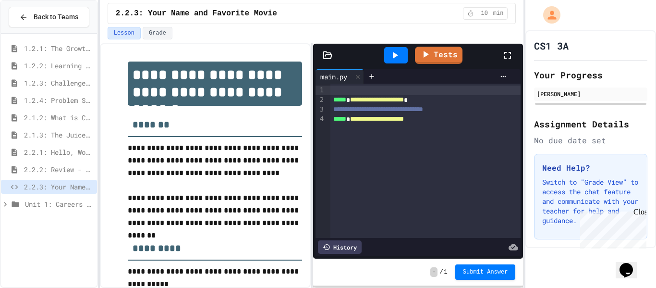
click at [470, 121] on div "**********" at bounding box center [426, 119] width 191 height 10
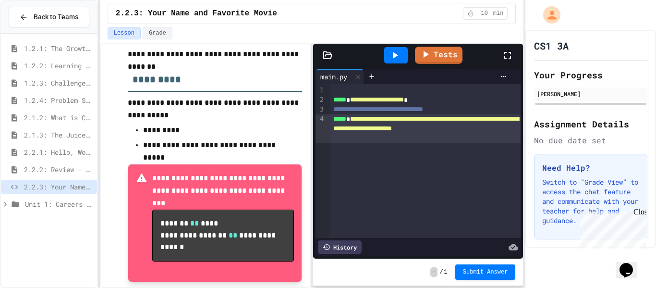
scroll to position [173, 0]
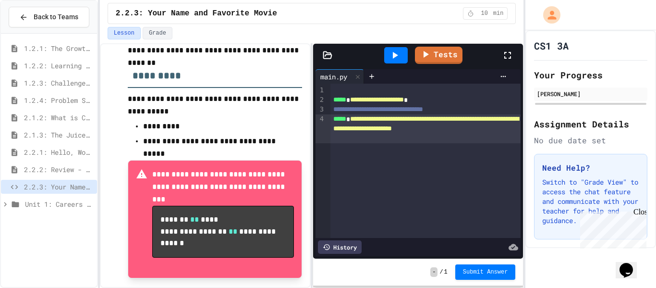
click at [448, 116] on span "**********" at bounding box center [425, 123] width 185 height 16
click at [504, 274] on span "Submit Answer" at bounding box center [485, 271] width 45 height 8
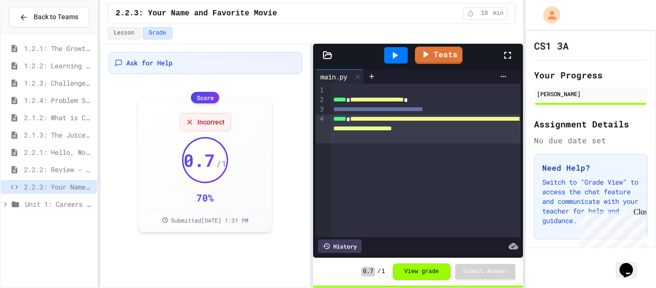
click at [472, 140] on div "**********" at bounding box center [426, 128] width 191 height 29
click at [469, 262] on div "0.7 / 1 View grade Submit Answer" at bounding box center [418, 272] width 210 height 28
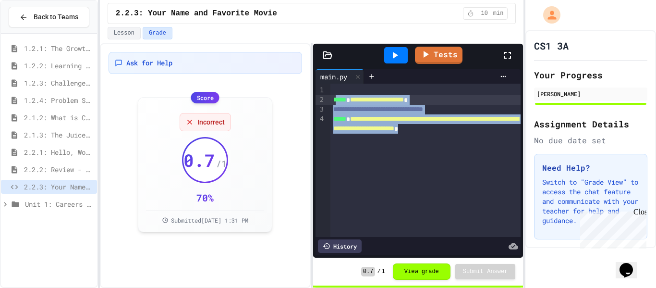
drag, startPoint x: 377, startPoint y: 142, endPoint x: 337, endPoint y: 100, distance: 57.8
click at [337, 100] on div "**********" at bounding box center [426, 160] width 191 height 153
click at [351, 238] on div "History" at bounding box center [418, 246] width 205 height 18
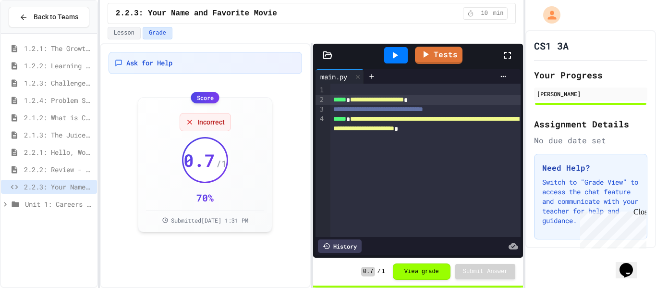
click at [346, 245] on div "History" at bounding box center [340, 245] width 44 height 13
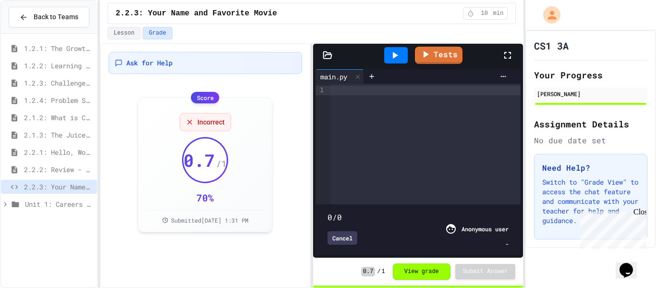
type input "***"
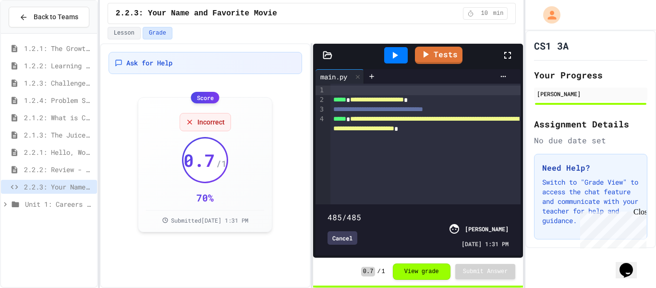
click at [386, 153] on div "**********" at bounding box center [426, 144] width 191 height 121
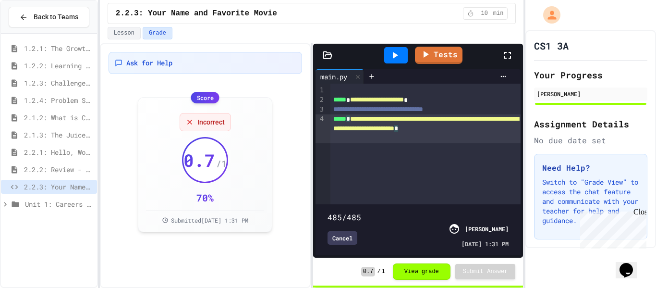
click at [394, 221] on div "485/485" at bounding box center [418, 217] width 181 height 12
click at [213, 101] on div "Score" at bounding box center [205, 97] width 28 height 12
click at [193, 77] on div "Ask for Help Score Incorrect 0.7 / 1 70 % Submitted [DATE] 1:31 PM" at bounding box center [206, 145] width 194 height 186
click at [392, 56] on icon at bounding box center [395, 55] width 12 height 12
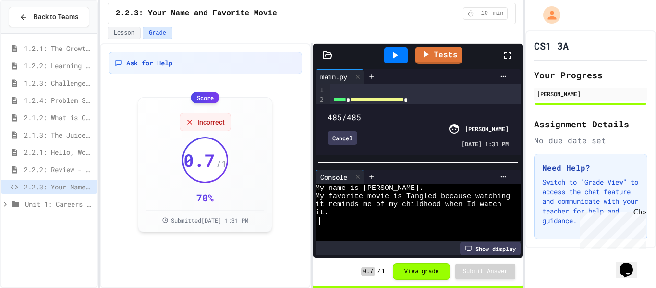
click at [414, 56] on div "Tests" at bounding box center [422, 55] width 160 height 26
click at [210, 105] on div "Incorrect 0.7 / 1 70 % Submitted [DATE] 1:31 PM" at bounding box center [205, 163] width 118 height 119
click at [425, 271] on button "View grade" at bounding box center [422, 271] width 58 height 16
click at [643, 213] on div "Close" at bounding box center [640, 214] width 12 height 12
click at [347, 146] on div "Cancel [PERSON_NAME] [DATE] 1:31 PM" at bounding box center [418, 135] width 181 height 25
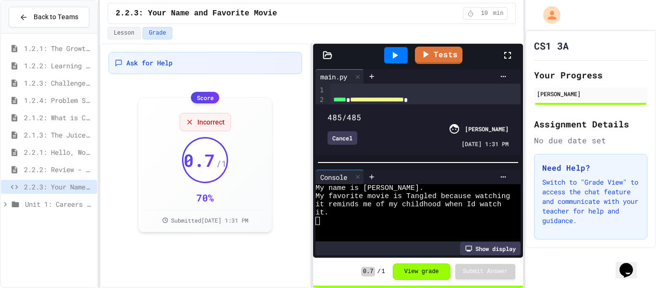
click at [346, 145] on div "Cancel [PERSON_NAME] [DATE] 1:31 PM" at bounding box center [418, 135] width 181 height 25
click at [346, 143] on div "Cancel" at bounding box center [343, 137] width 30 height 13
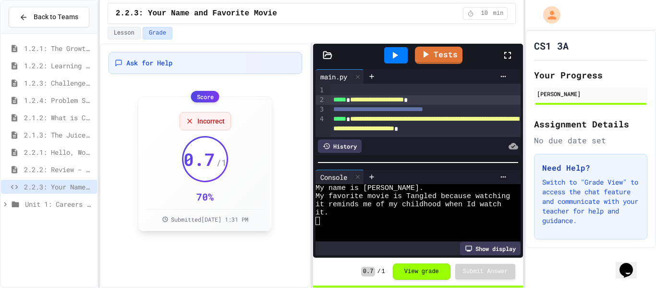
click at [199, 104] on div "Incorrect 0.7 / 1 70 % Submitted [DATE] 1:31 PM" at bounding box center [205, 163] width 118 height 119
click at [45, 186] on span "2.2.3: Your Name and Favorite Movie" at bounding box center [58, 187] width 69 height 10
click at [507, 49] on div at bounding box center [512, 55] width 21 height 26
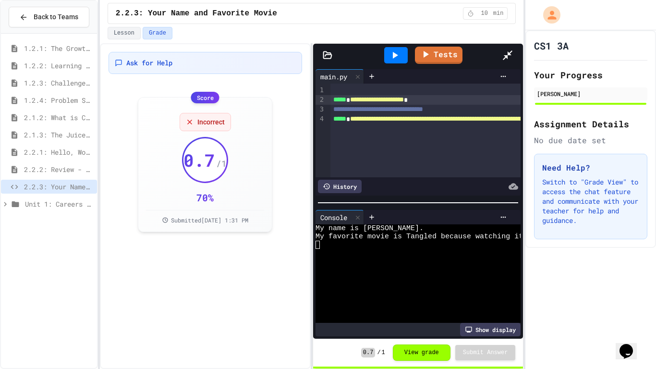
click at [521, 287] on div "WWWWWWWWWWWWWWWWWWWWWWWWWWWWWWWW My name is [PERSON_NAME]. My favorite movie is…" at bounding box center [418, 273] width 205 height 99
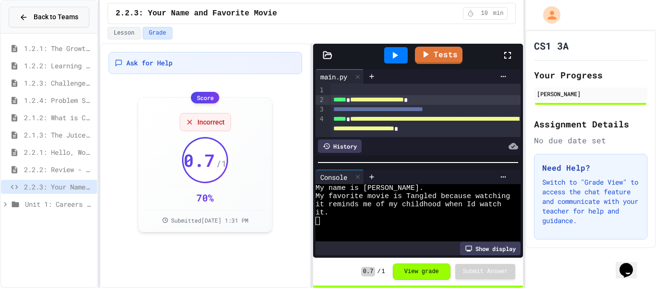
click at [56, 17] on span "Back to Teams" at bounding box center [56, 17] width 45 height 10
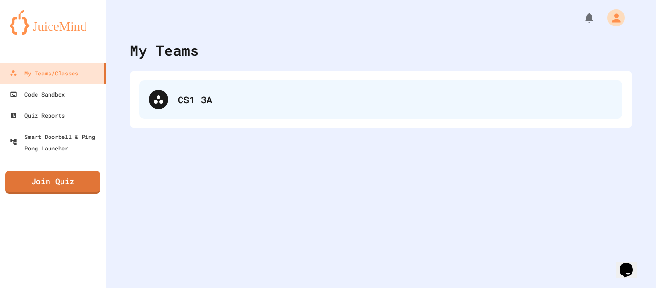
click at [160, 94] on icon at bounding box center [159, 100] width 12 height 12
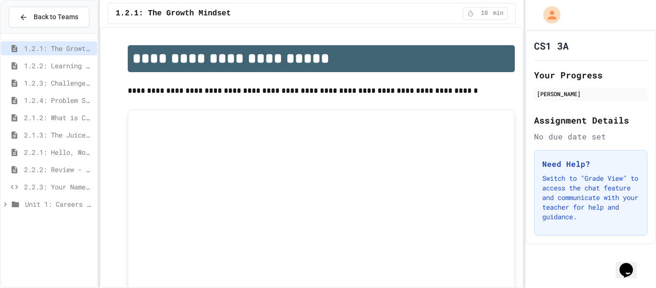
click at [70, 170] on span "2.2.2: Review - Hello, World!" at bounding box center [58, 169] width 69 height 10
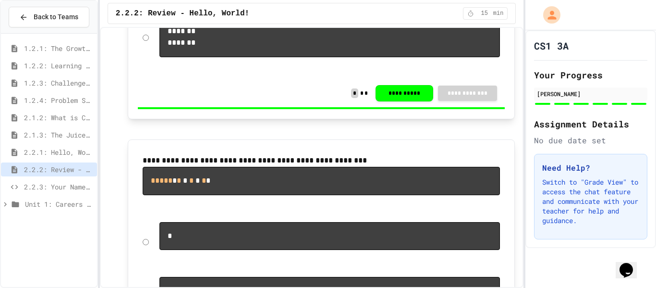
scroll to position [1827, 0]
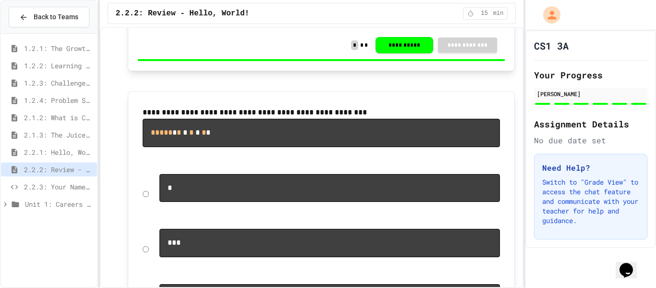
click at [83, 187] on span "2.2.3: Your Name and Favorite Movie" at bounding box center [58, 187] width 69 height 10
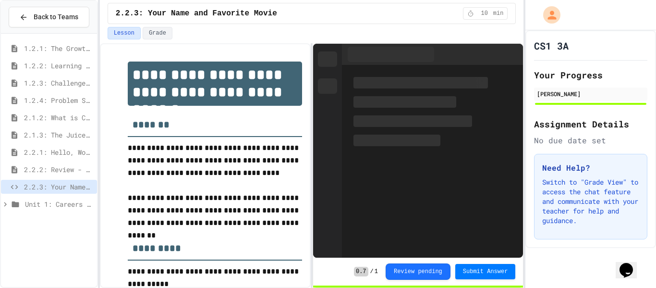
scroll to position [194, 0]
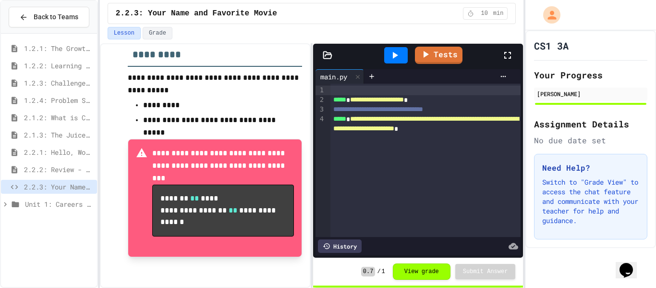
click at [380, 181] on div "**********" at bounding box center [426, 160] width 191 height 153
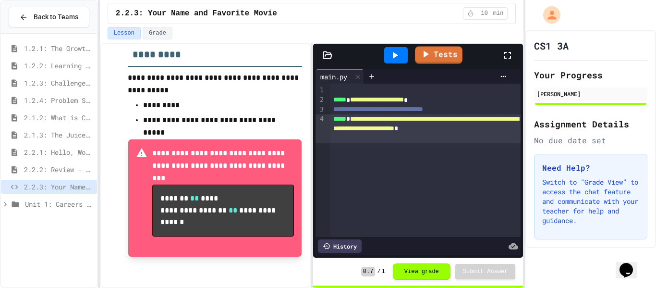
click at [460, 52] on link "Tests" at bounding box center [439, 55] width 48 height 17
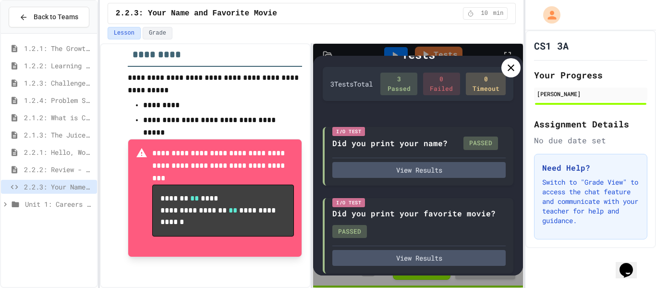
scroll to position [114, 0]
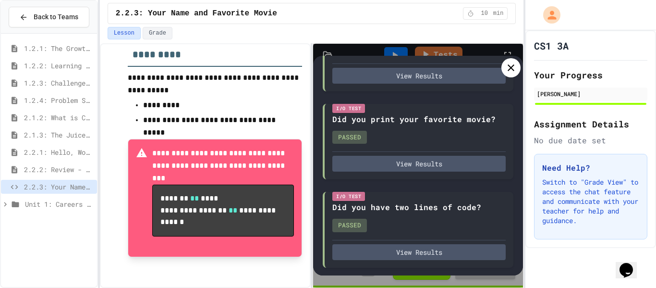
click at [506, 67] on icon at bounding box center [512, 68] width 12 height 12
